Goal: Transaction & Acquisition: Obtain resource

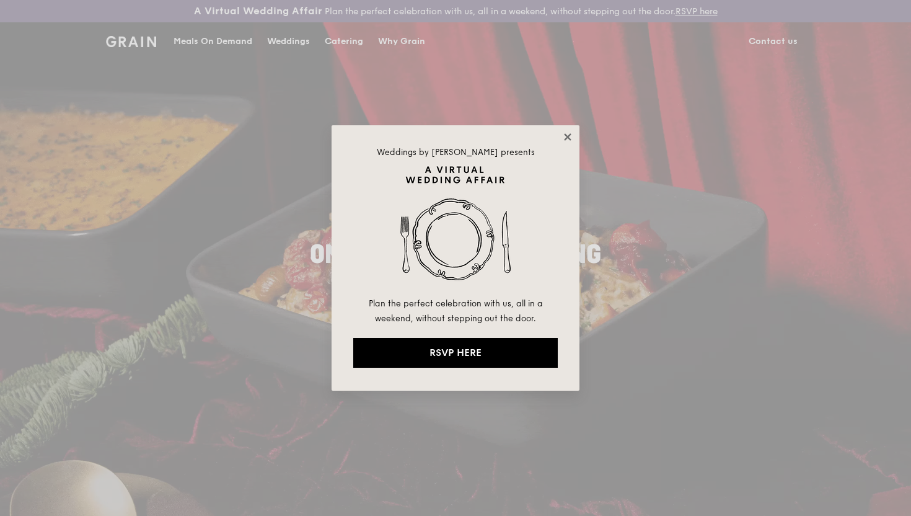
click at [567, 133] on icon at bounding box center [567, 136] width 11 height 11
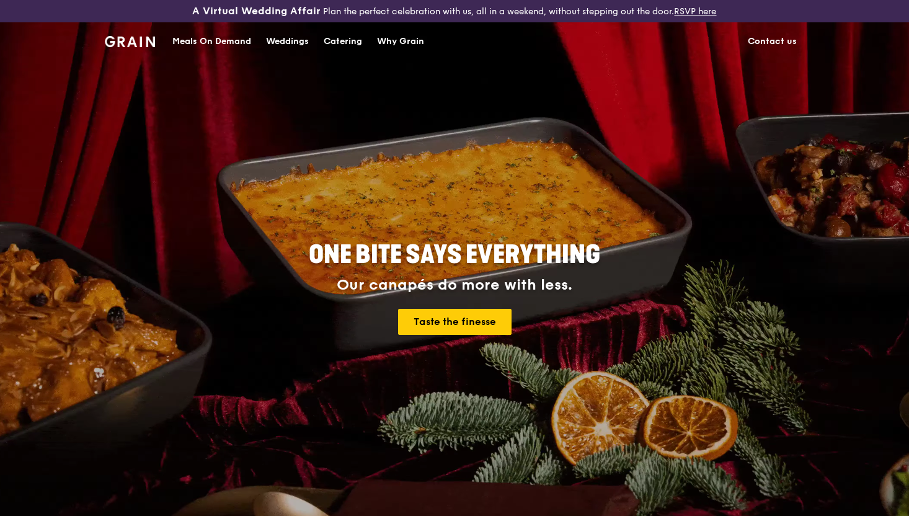
click at [351, 43] on div "Catering" at bounding box center [343, 41] width 38 height 37
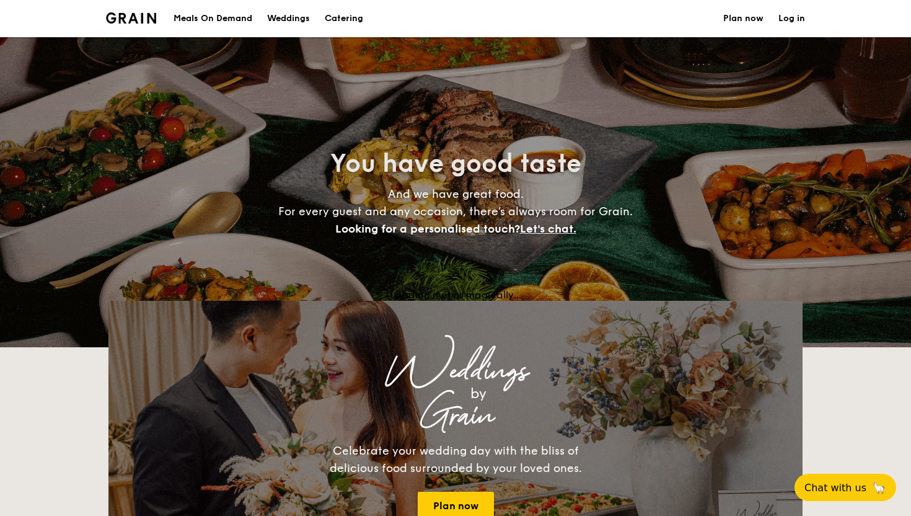
select select
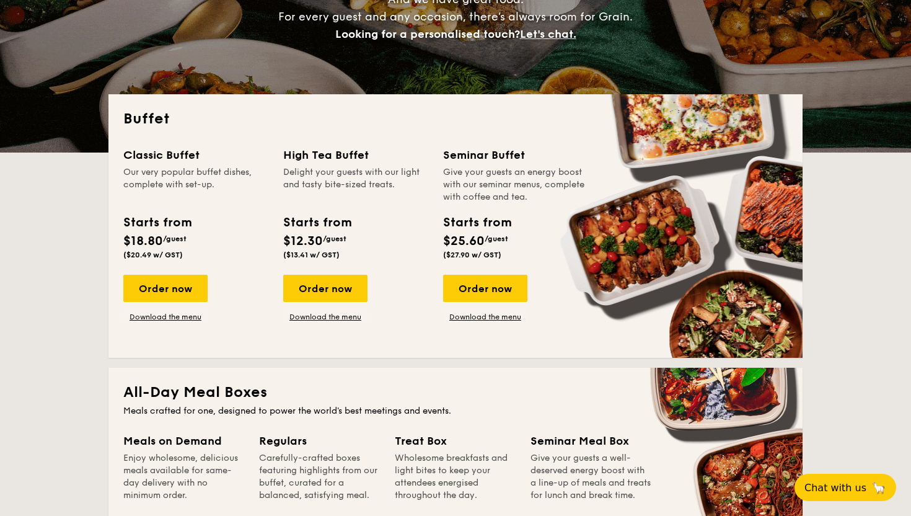
scroll to position [221, 0]
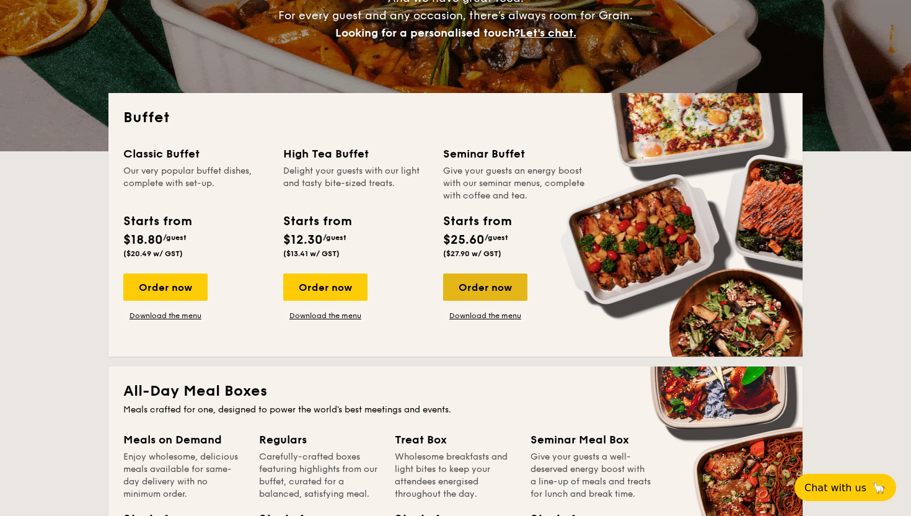
click at [484, 284] on div "Order now" at bounding box center [485, 286] width 84 height 27
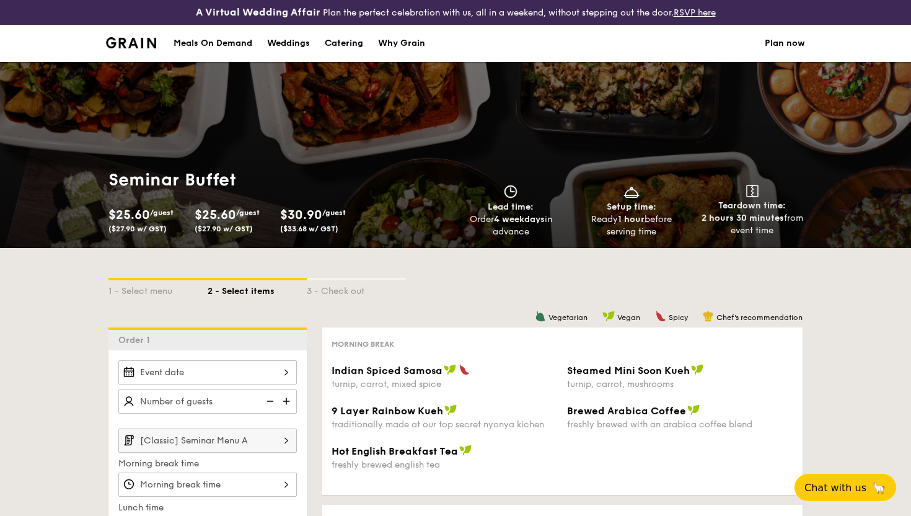
click at [345, 45] on div "Catering" at bounding box center [344, 43] width 38 height 37
select select
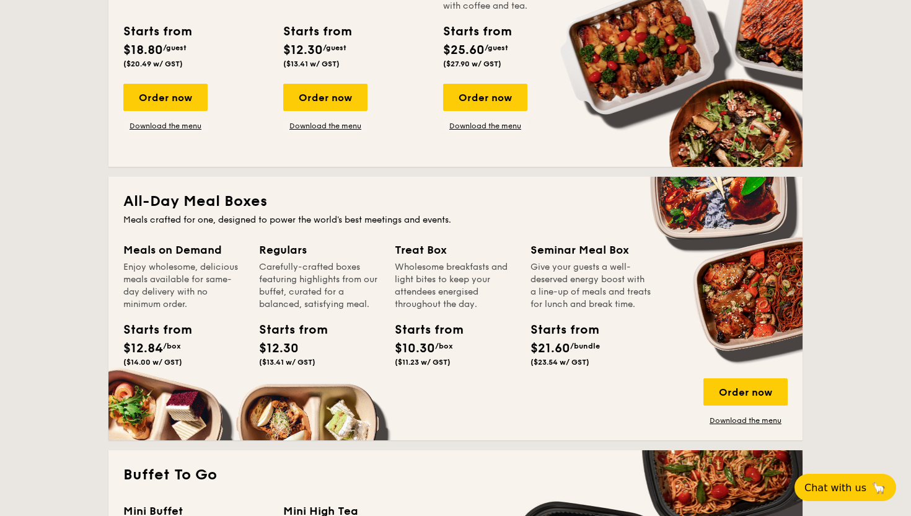
scroll to position [411, 0]
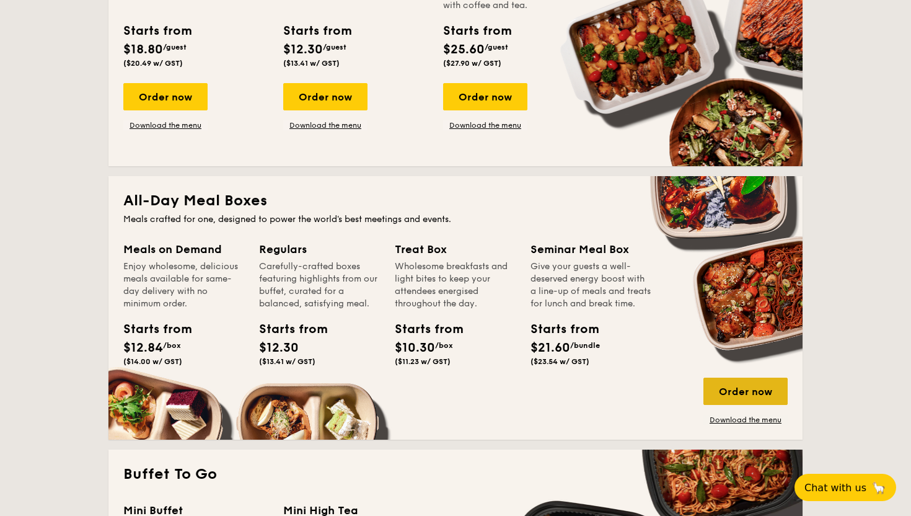
click at [768, 400] on div "Order now" at bounding box center [746, 391] width 84 height 27
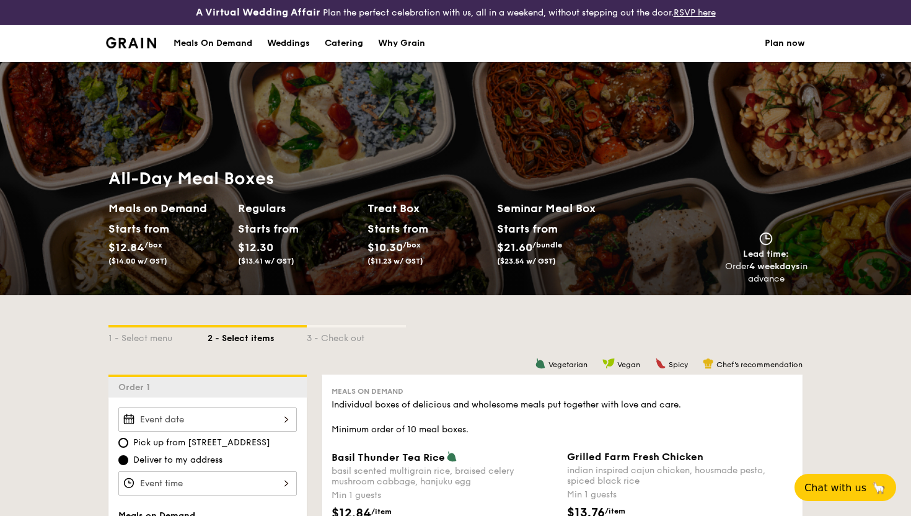
click at [758, 291] on div "All-Day Meal Boxes Meals on Demand Starts from $12.84 /box ($14.00 w/ GST) Regu…" at bounding box center [456, 226] width 714 height 138
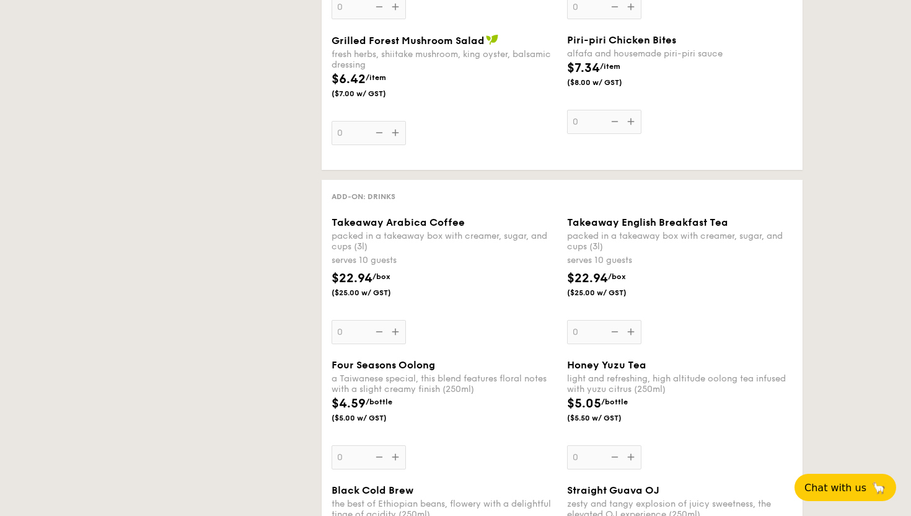
select select
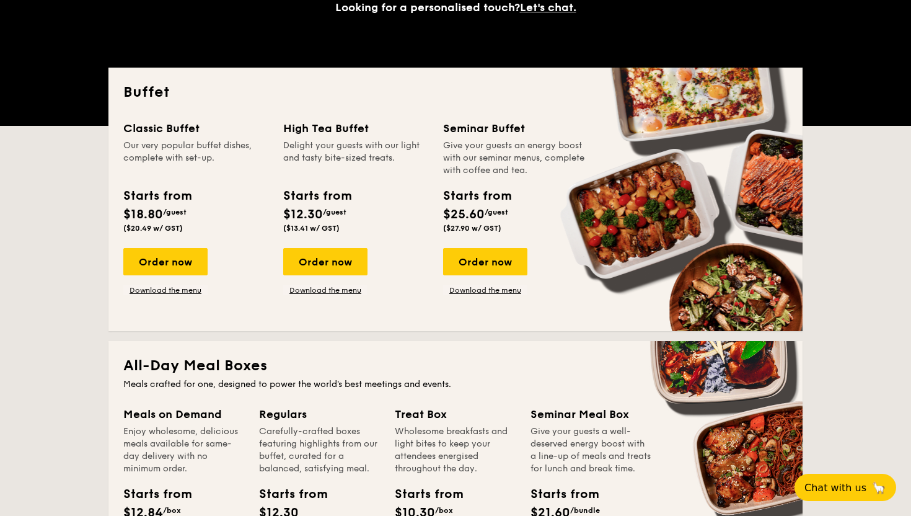
scroll to position [232, 0]
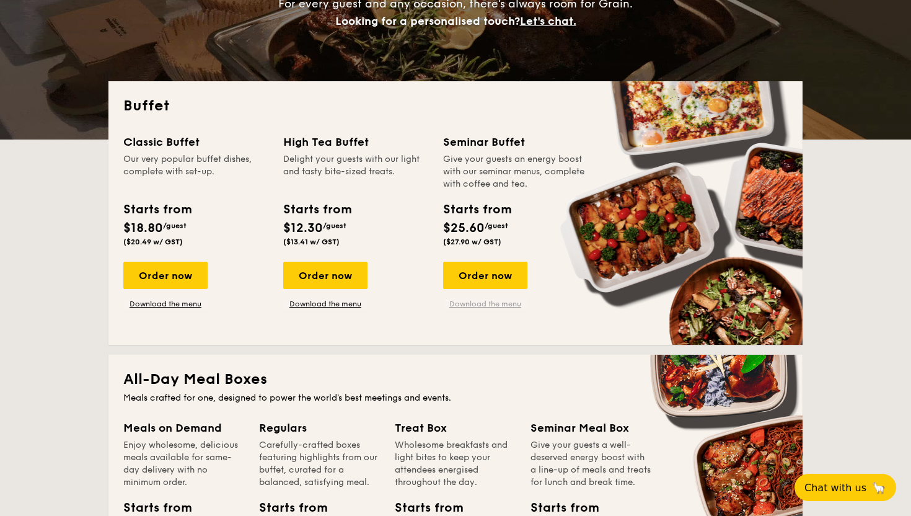
click at [493, 304] on link "Download the menu" at bounding box center [485, 304] width 84 height 10
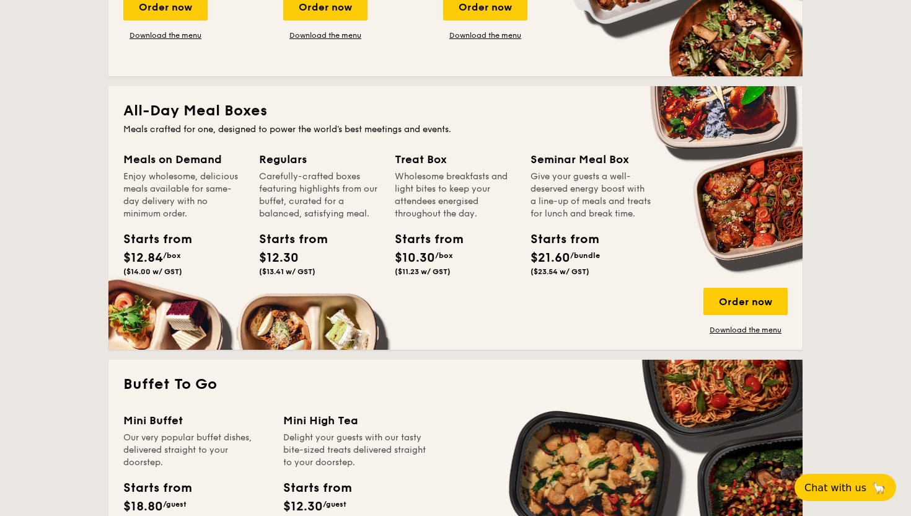
scroll to position [502, 0]
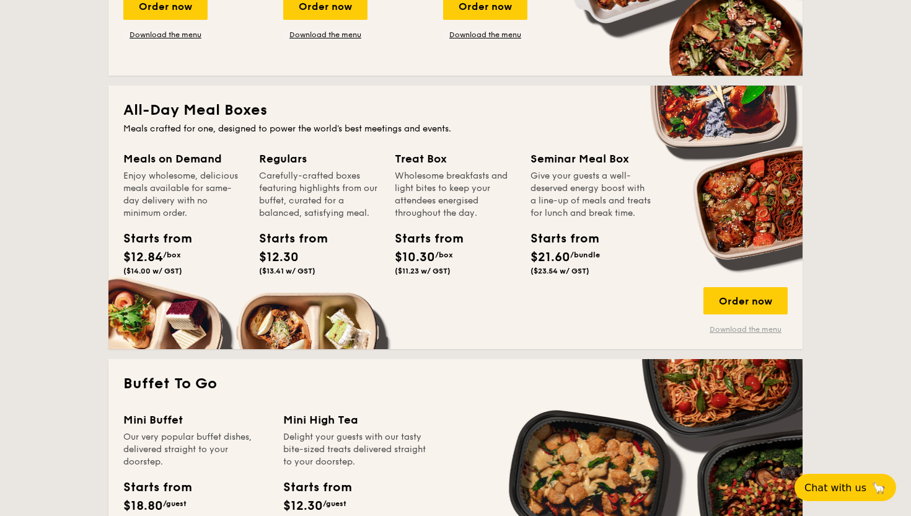
click at [744, 329] on link "Download the menu" at bounding box center [746, 329] width 84 height 10
